Goal: Find specific page/section: Find specific page/section

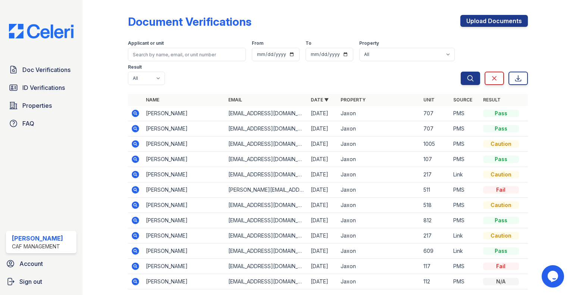
click at [135, 280] on icon at bounding box center [135, 281] width 9 height 9
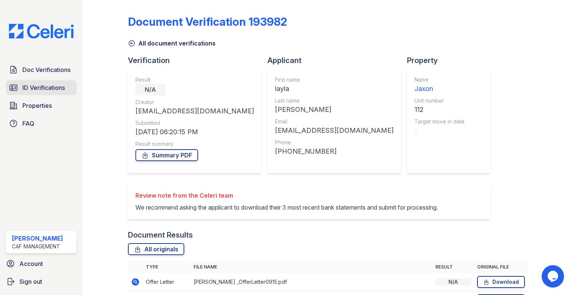
click at [60, 87] on span "ID Verifications" at bounding box center [43, 87] width 43 height 9
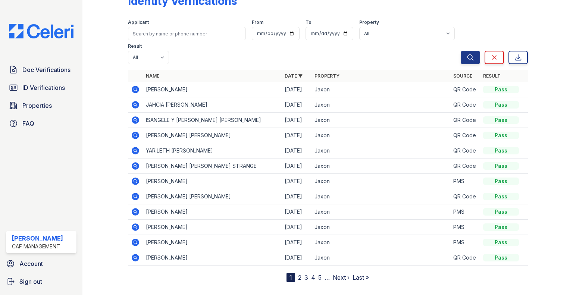
scroll to position [32, 0]
